Goal: Entertainment & Leisure: Consume media (video, audio)

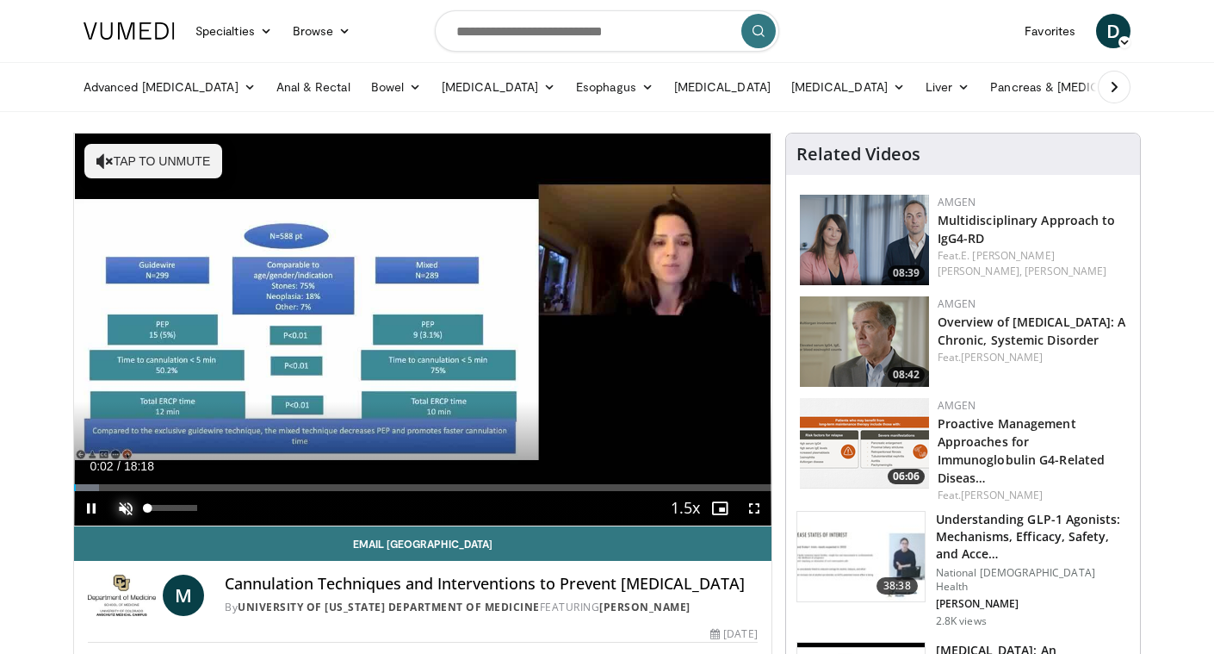
click at [130, 507] on span "Video Player" at bounding box center [126, 508] width 34 height 34
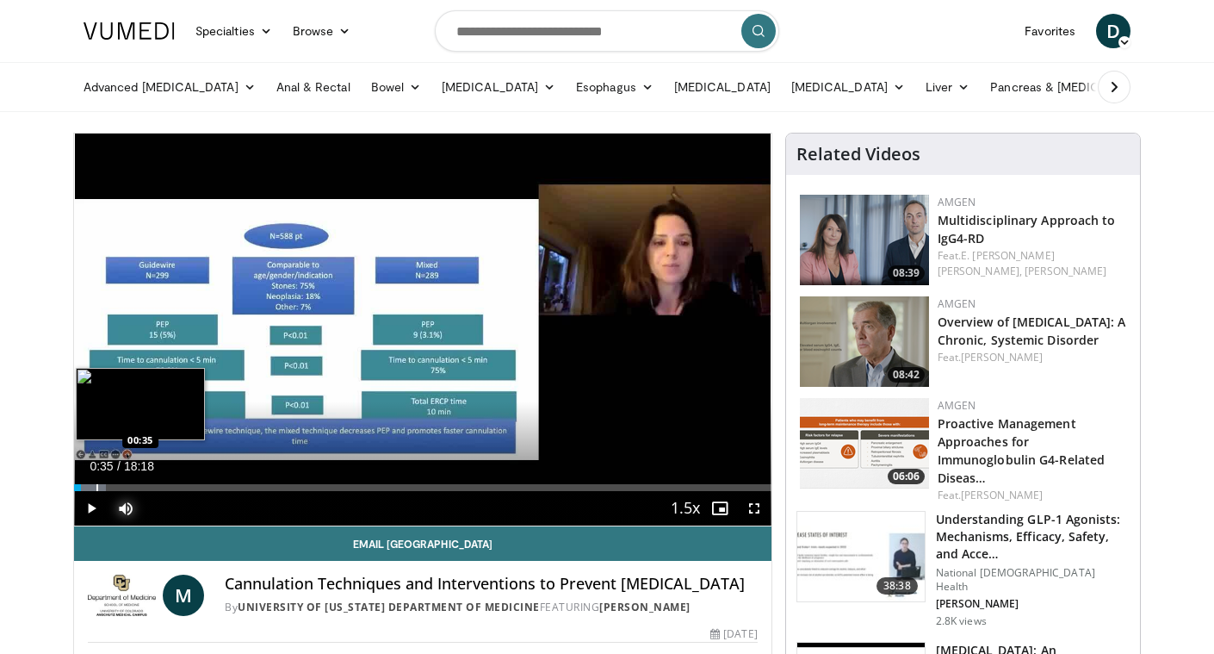
click at [96, 488] on div "Progress Bar" at bounding box center [97, 487] width 2 height 7
click at [90, 487] on div "Progress Bar" at bounding box center [91, 487] width 2 height 7
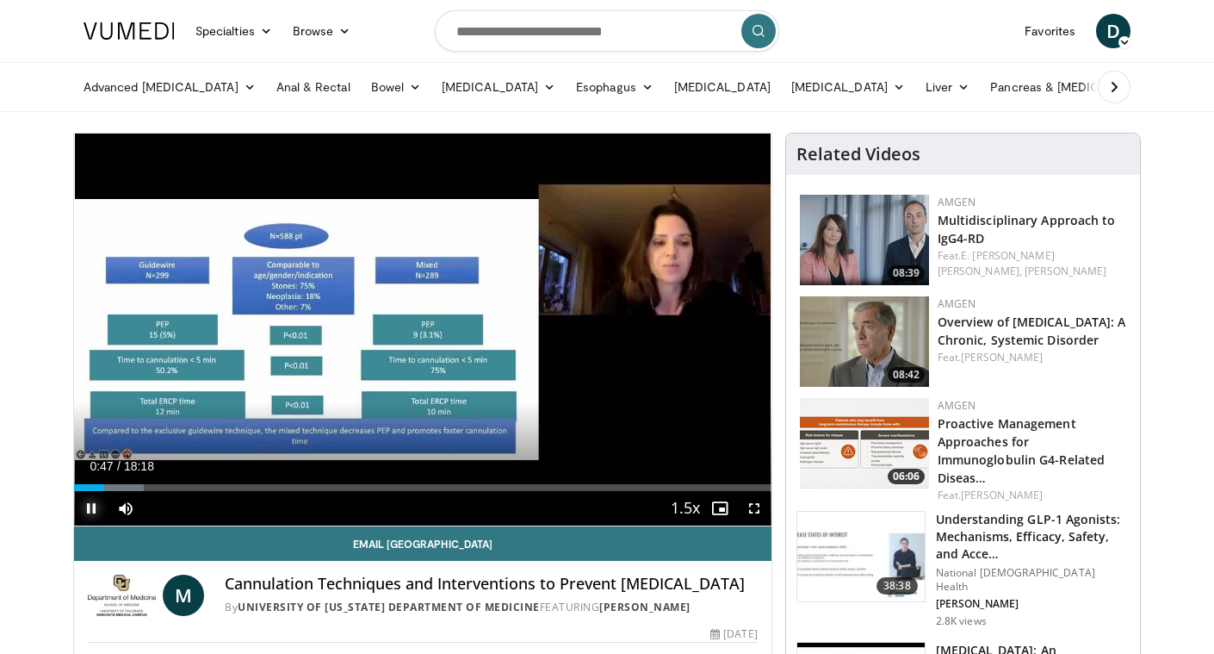
click at [90, 508] on span "Video Player" at bounding box center [91, 508] width 34 height 34
click at [84, 505] on span "Video Player" at bounding box center [91, 508] width 34 height 34
click at [82, 510] on span "Video Player" at bounding box center [91, 508] width 34 height 34
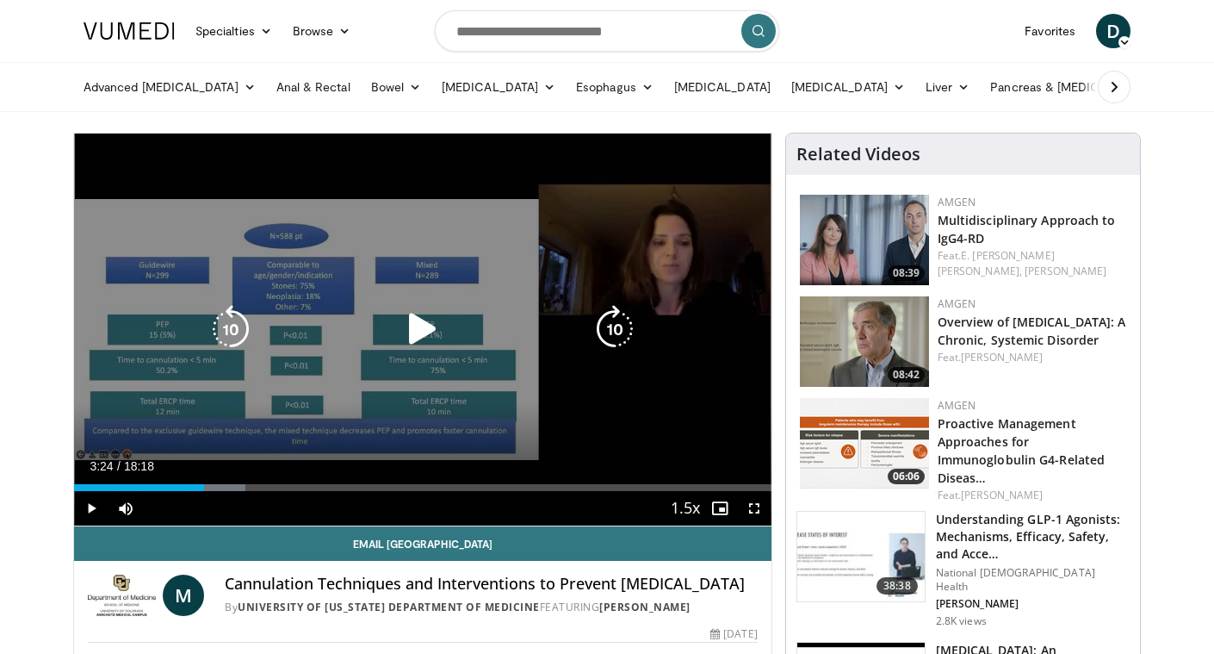
click at [434, 317] on icon "Video Player" at bounding box center [423, 329] width 48 height 48
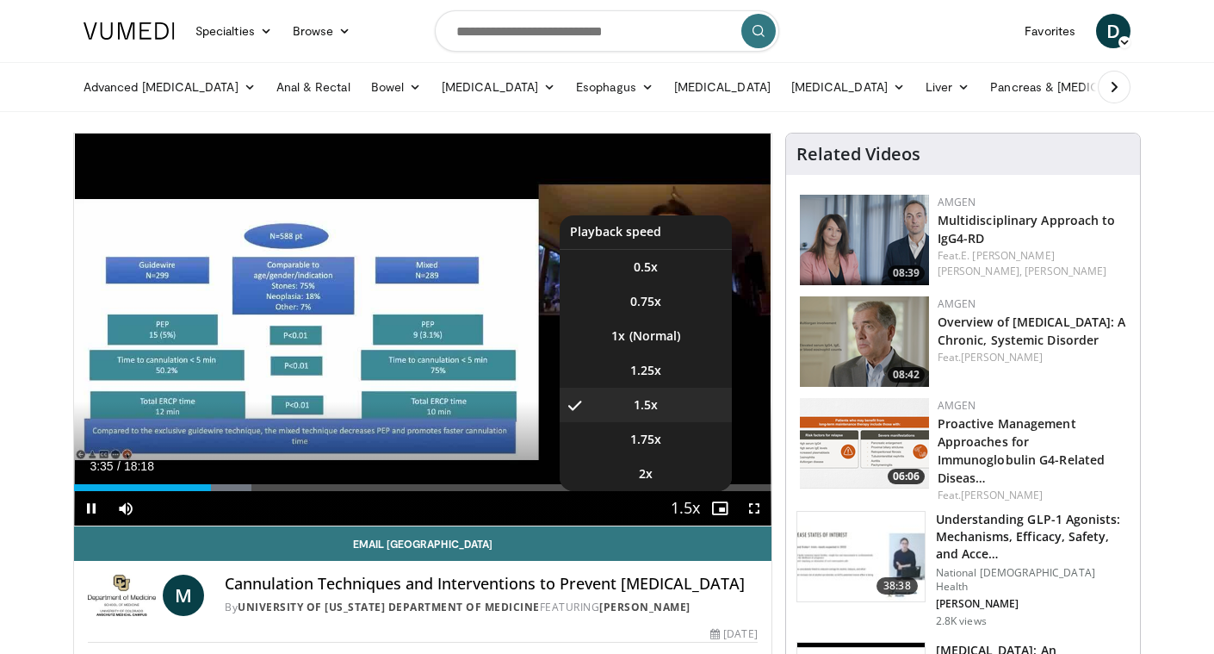
click at [673, 504] on span "Video Player" at bounding box center [685, 509] width 24 height 34
click at [677, 506] on span "Video Player" at bounding box center [685, 509] width 24 height 34
click at [679, 504] on span "Video Player" at bounding box center [685, 509] width 24 height 34
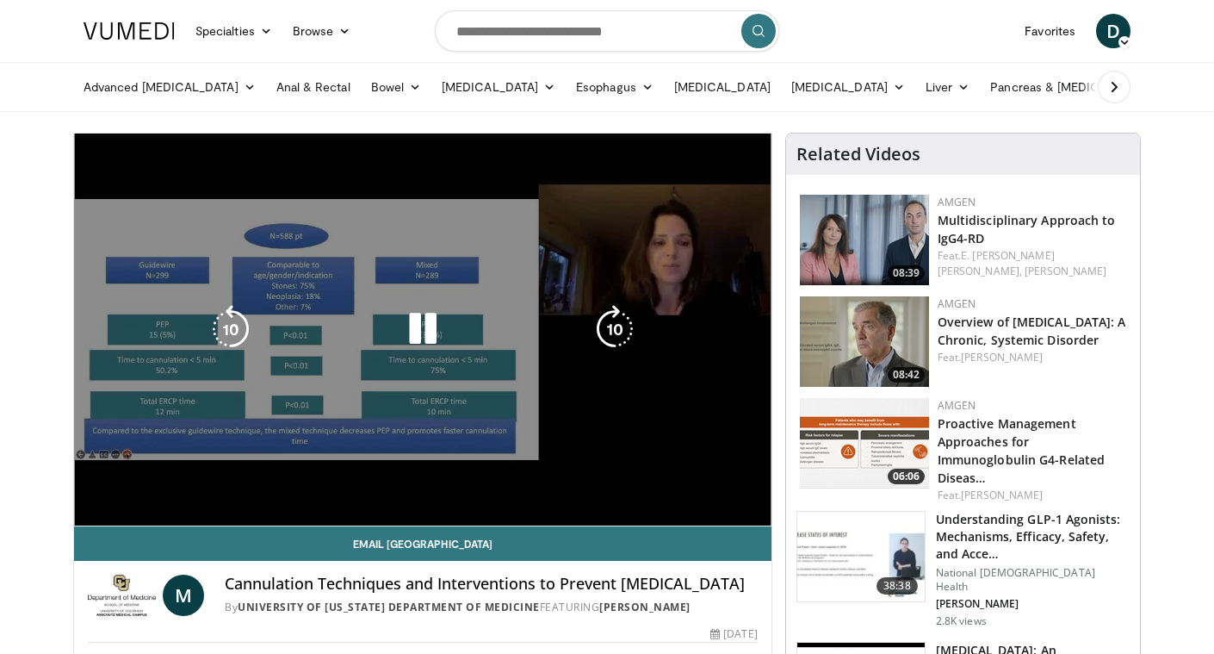
click at [679, 504] on video-js "**********" at bounding box center [423, 329] width 698 height 393
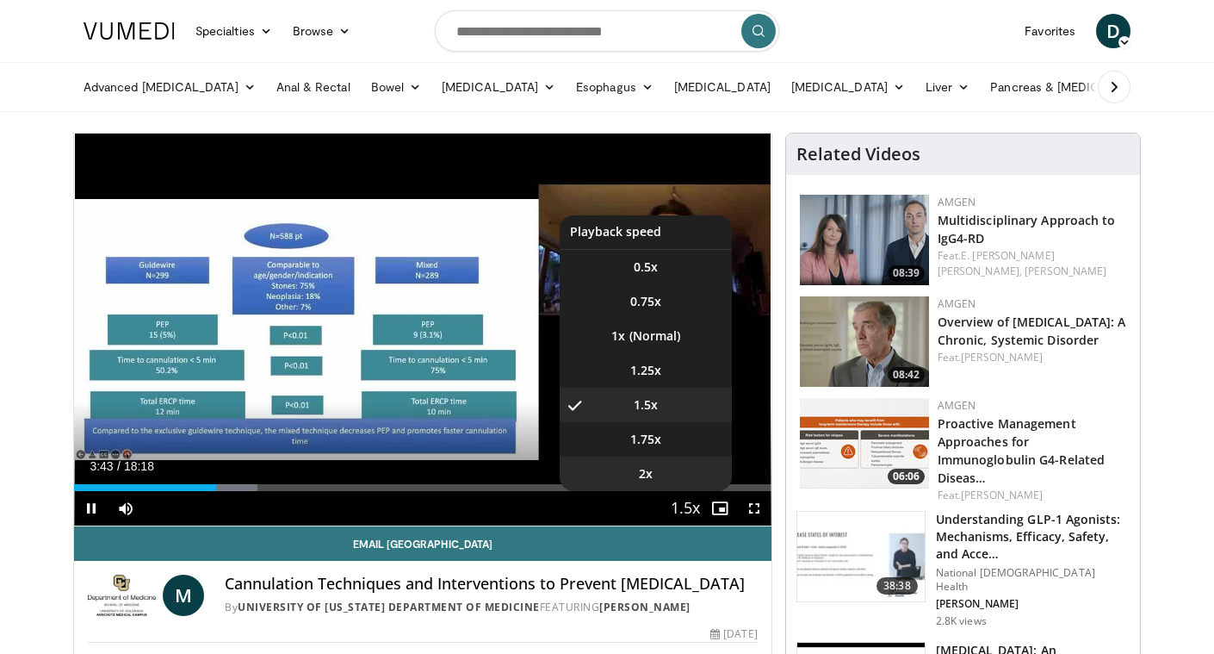
click at [683, 483] on li "2x" at bounding box center [646, 473] width 172 height 34
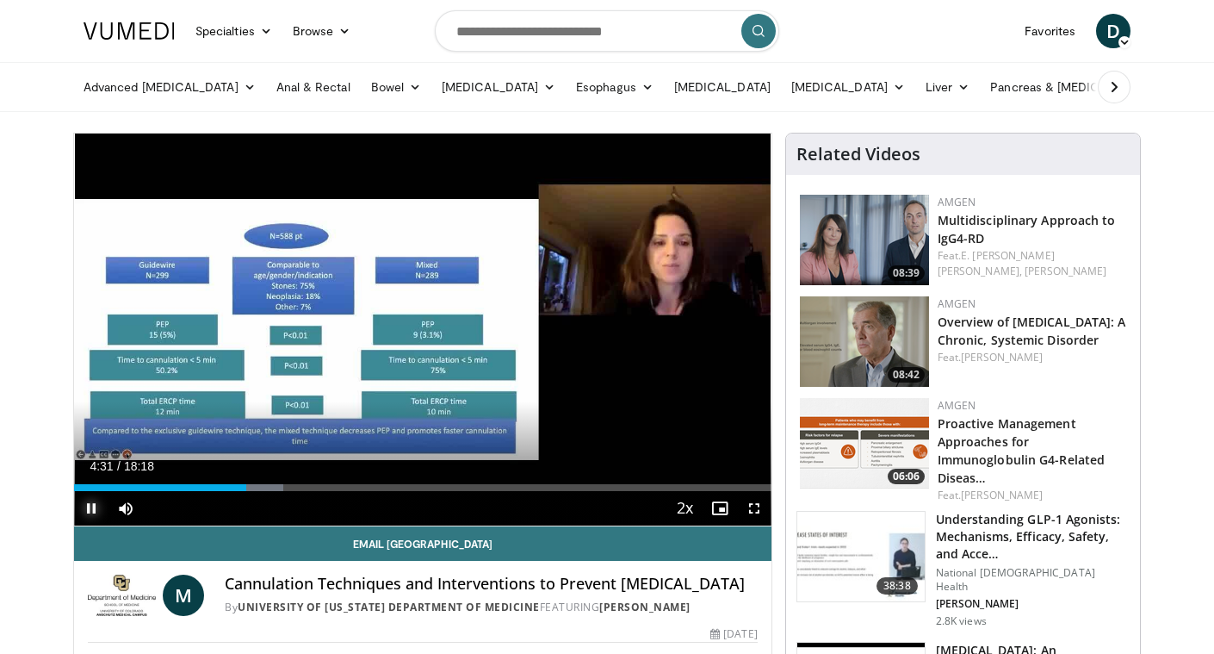
click at [84, 506] on span "Video Player" at bounding box center [91, 508] width 34 height 34
